Goal: Transaction & Acquisition: Book appointment/travel/reservation

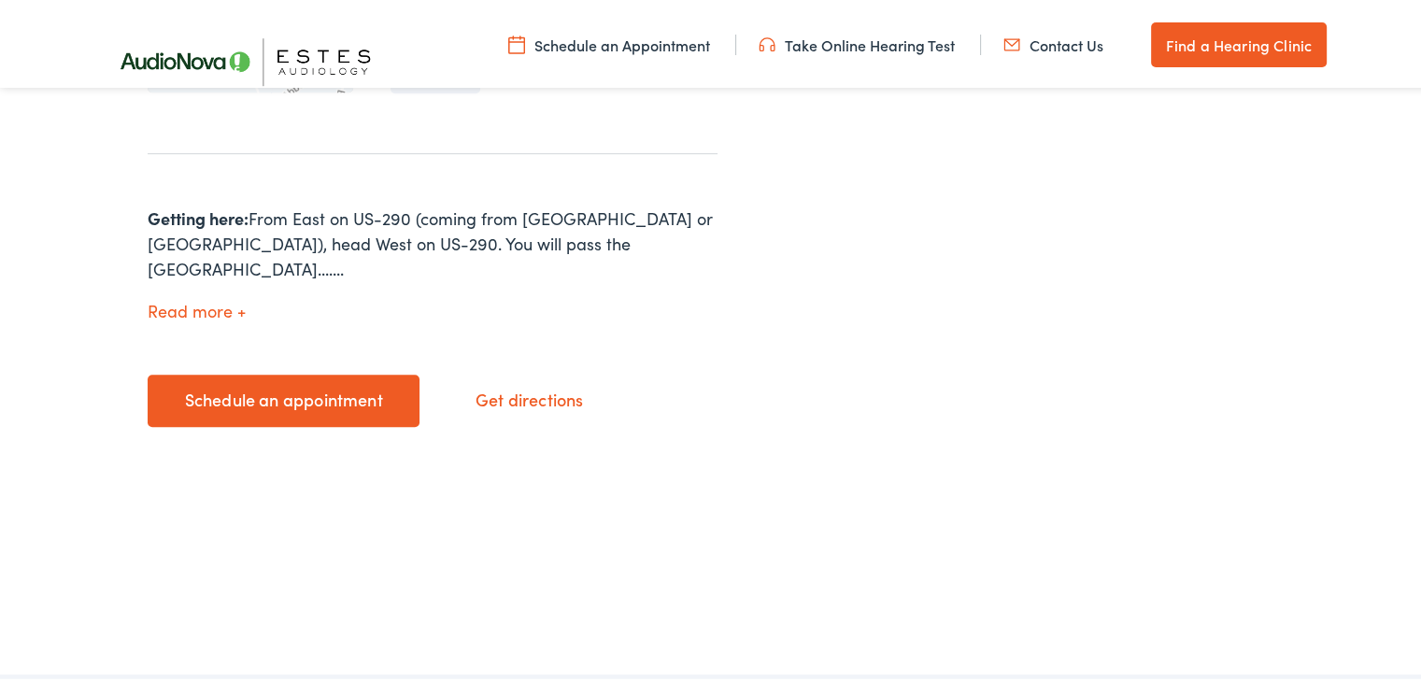
scroll to position [640, 0]
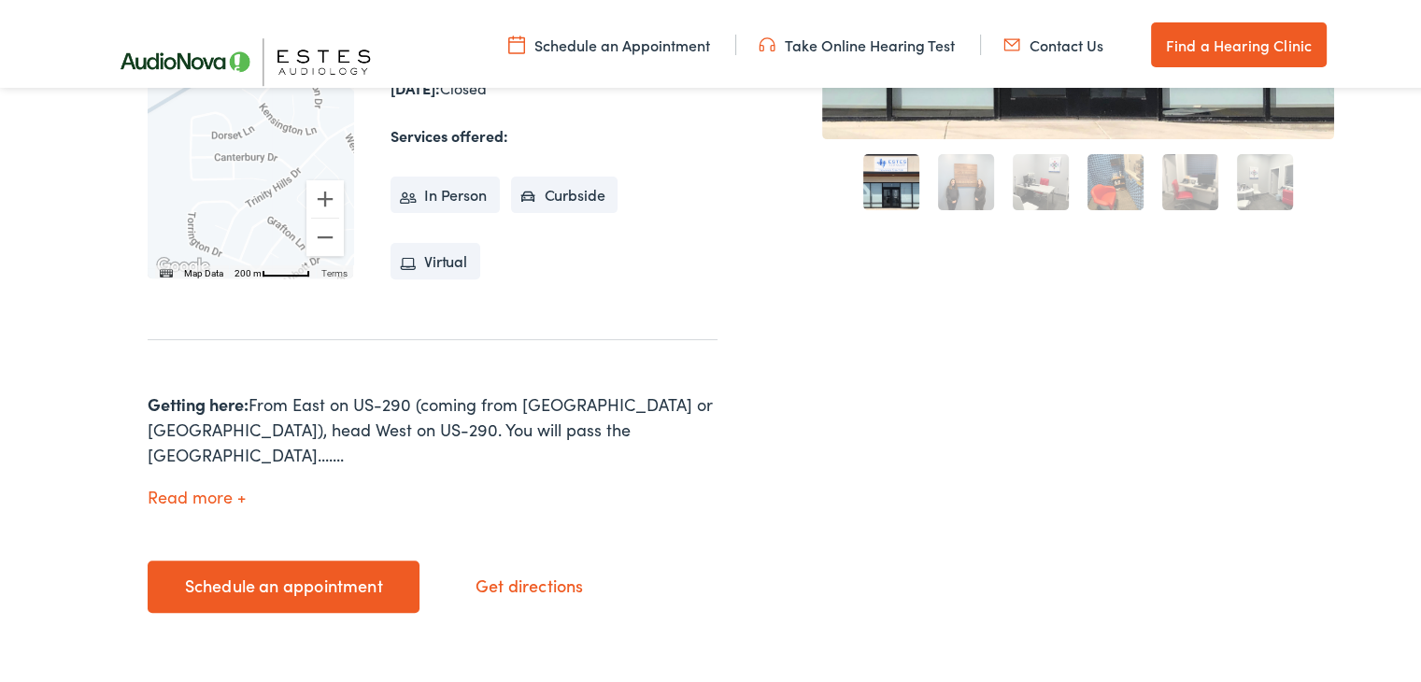
click at [314, 560] on link "Schedule an appointment" at bounding box center [284, 583] width 272 height 52
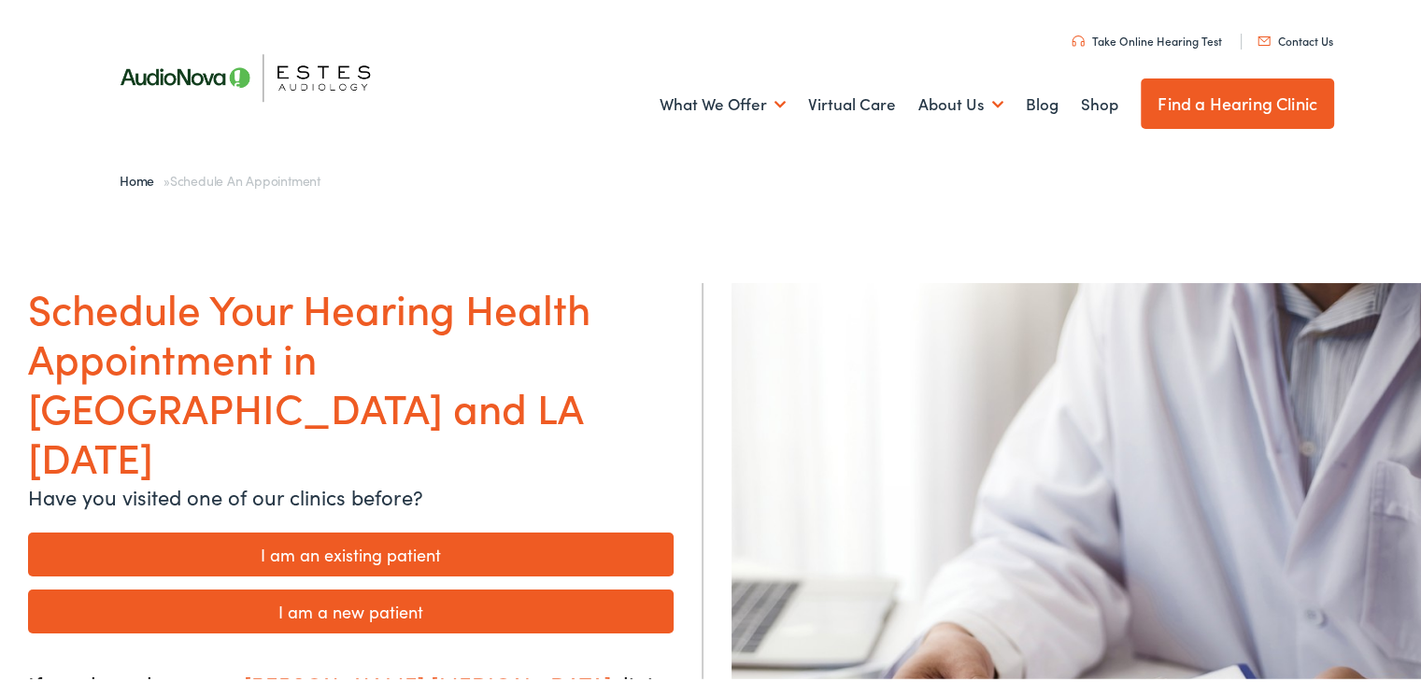
click at [442, 586] on link "I am a new patient" at bounding box center [350, 608] width 645 height 44
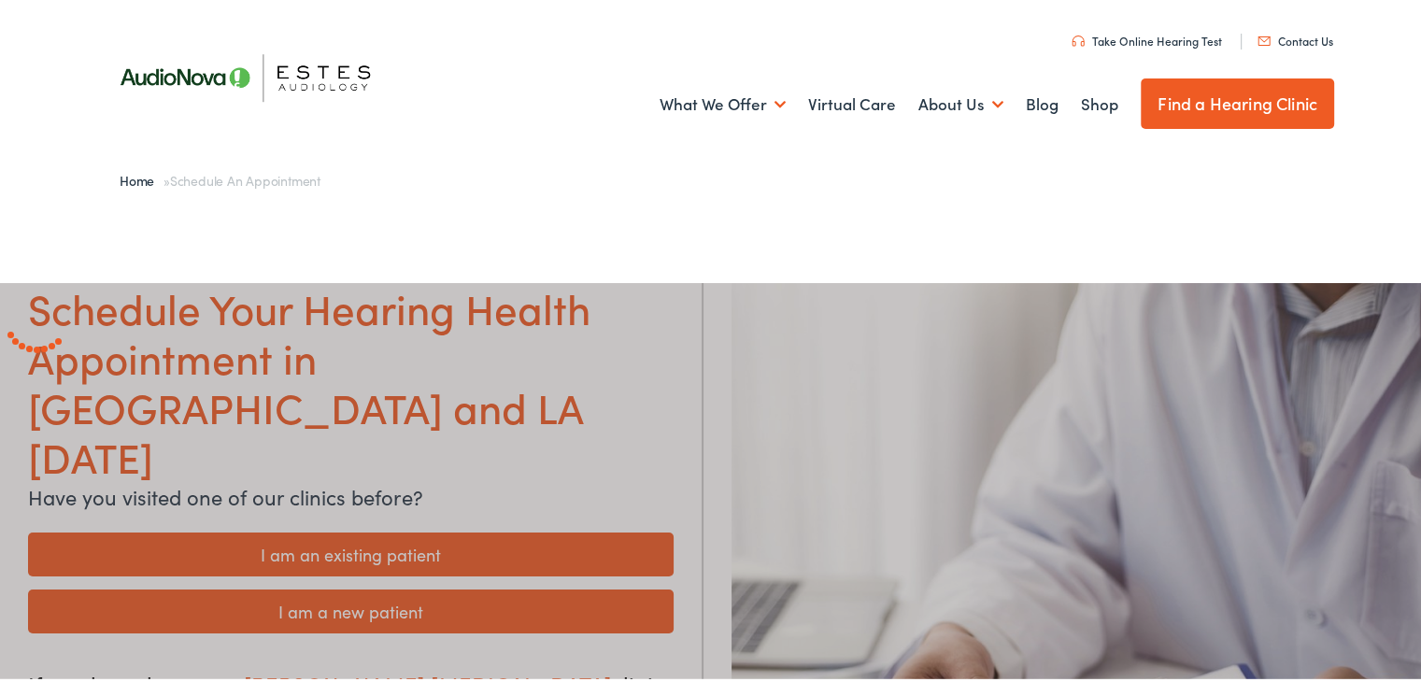
drag, startPoint x: 775, startPoint y: 290, endPoint x: 935, endPoint y: 289, distance: 159.7
click at [935, 289] on div at bounding box center [717, 629] width 1435 height 701
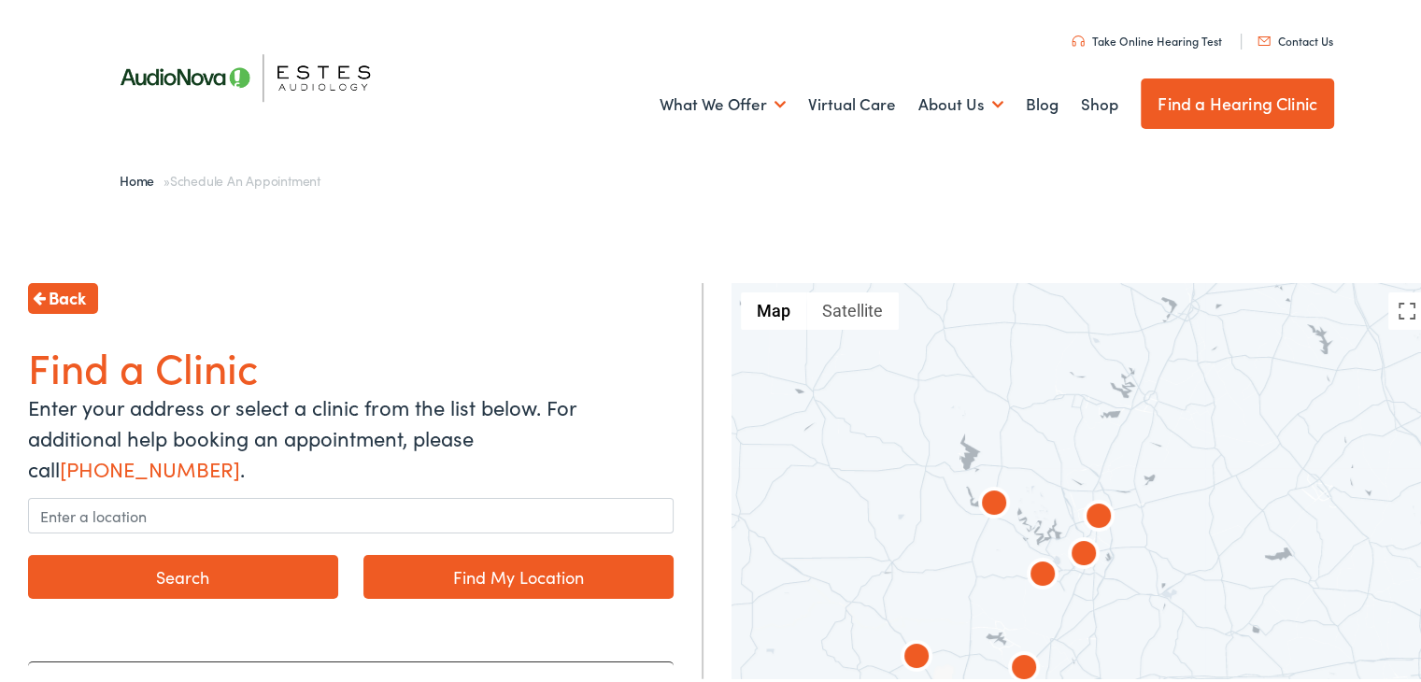
click at [742, 165] on div "Home » Schedule an Appointment" at bounding box center [717, 177] width 1233 height 56
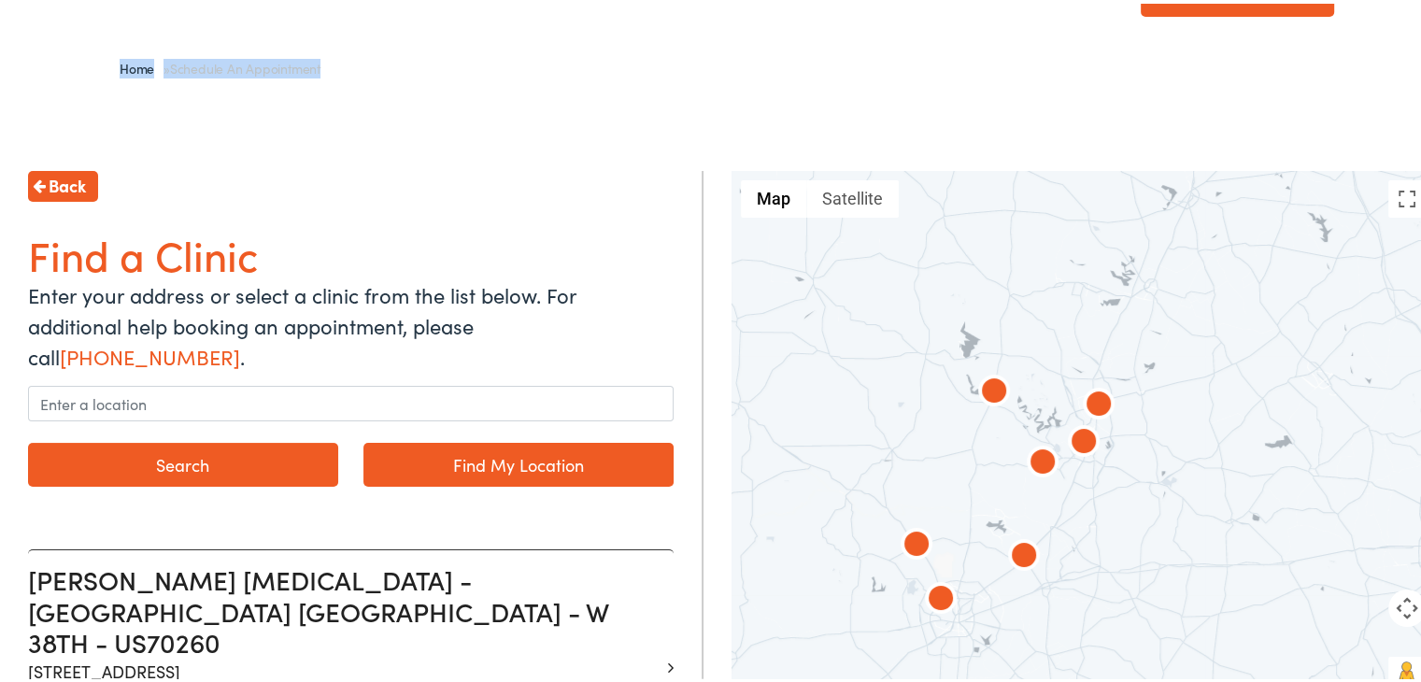
scroll to position [149, 0]
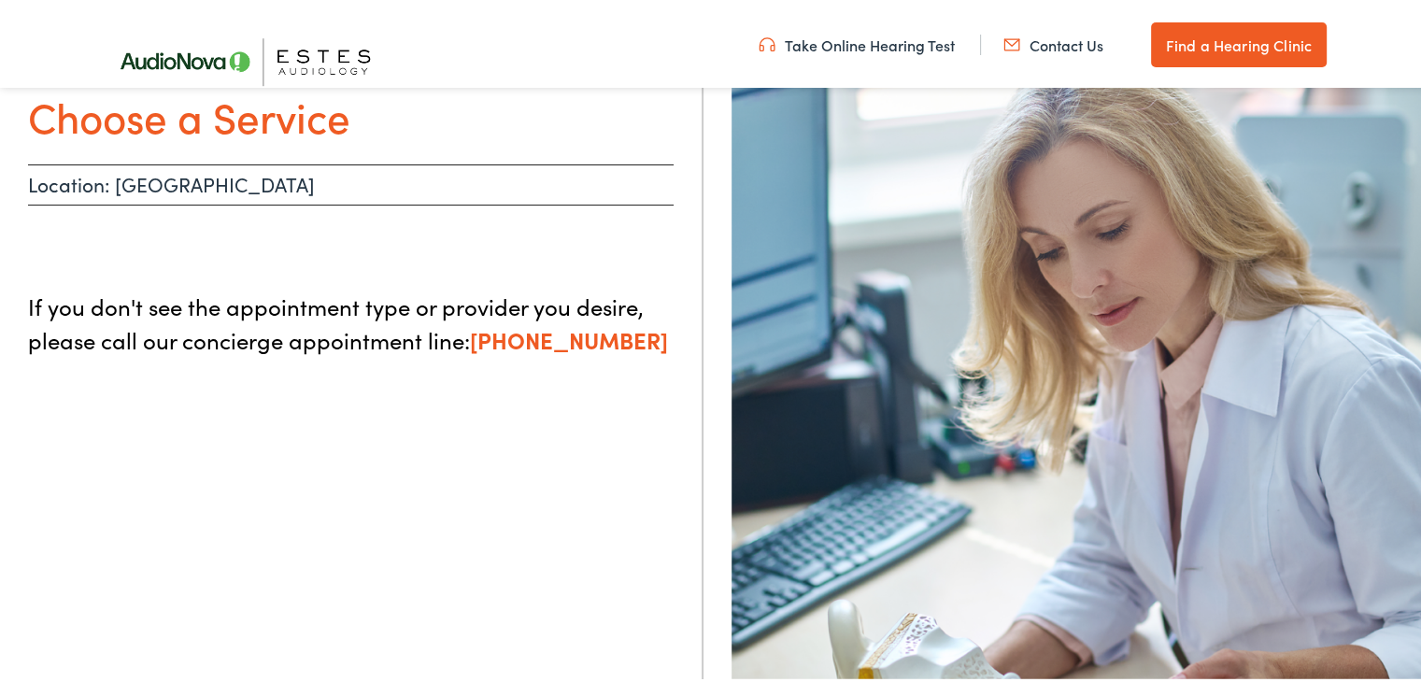
scroll to position [235, 0]
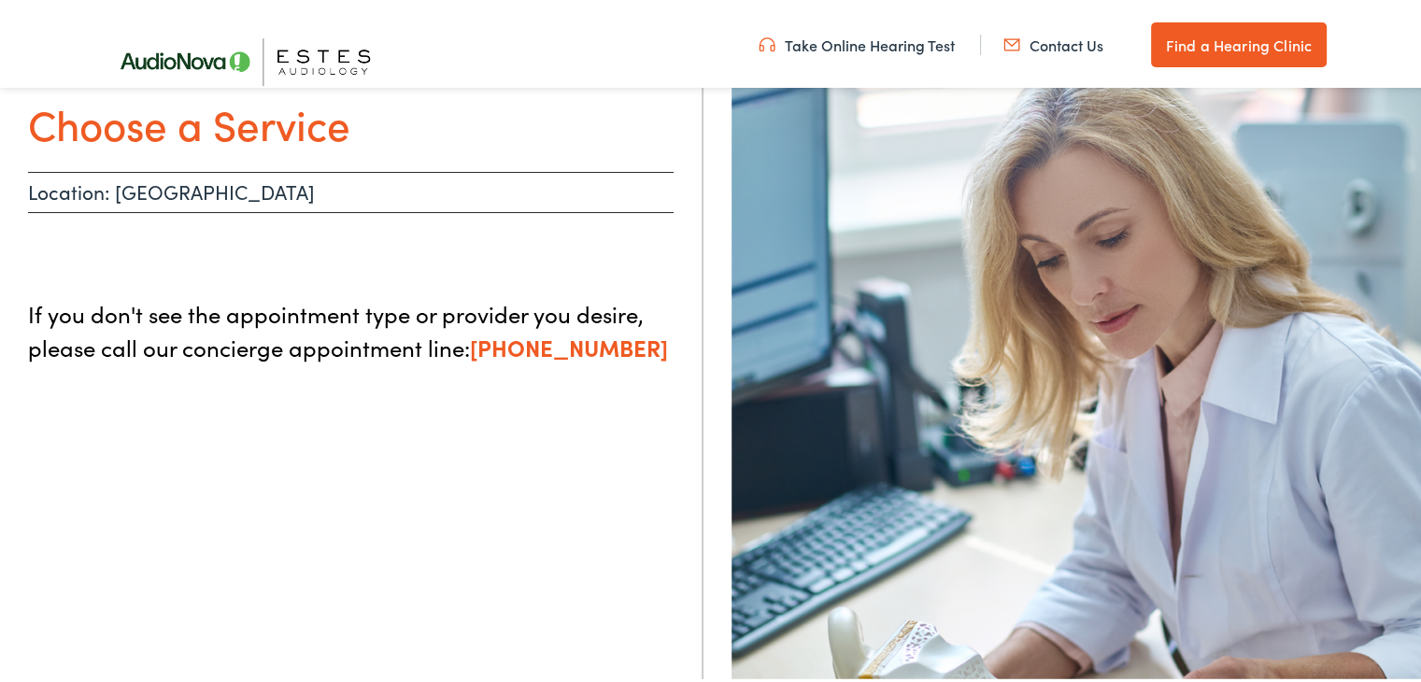
click at [721, 228] on div at bounding box center [1082, 400] width 731 height 729
